Goal: Information Seeking & Learning: Learn about a topic

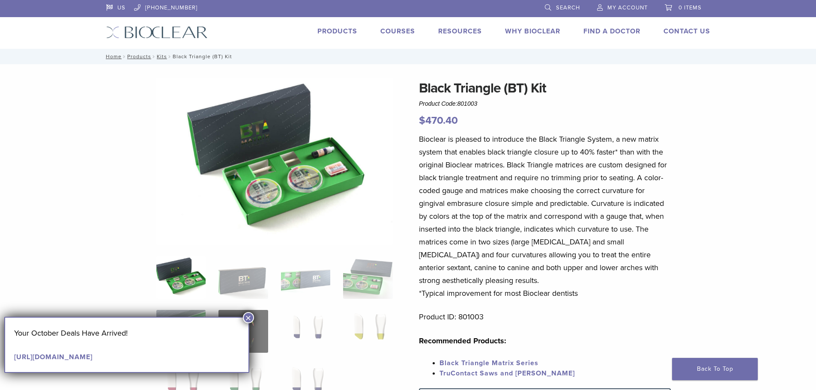
click at [135, 166] on div "Black Triangle (BT) Kit Product Code: 801003 $ 470.40 Black Triangle (BT) Kit P…" at bounding box center [408, 363] width 617 height 570
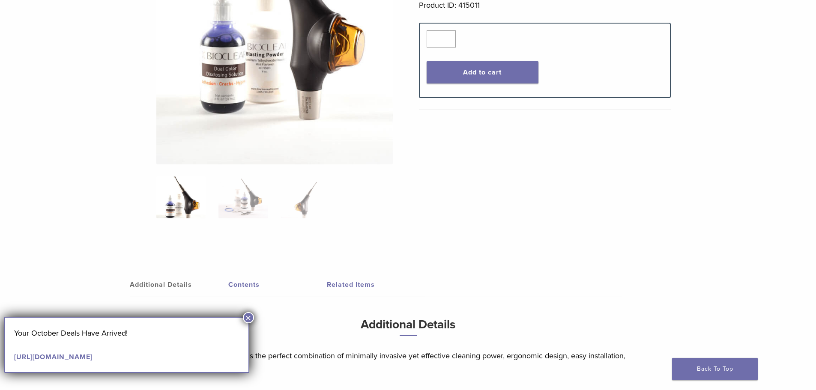
scroll to position [257, 0]
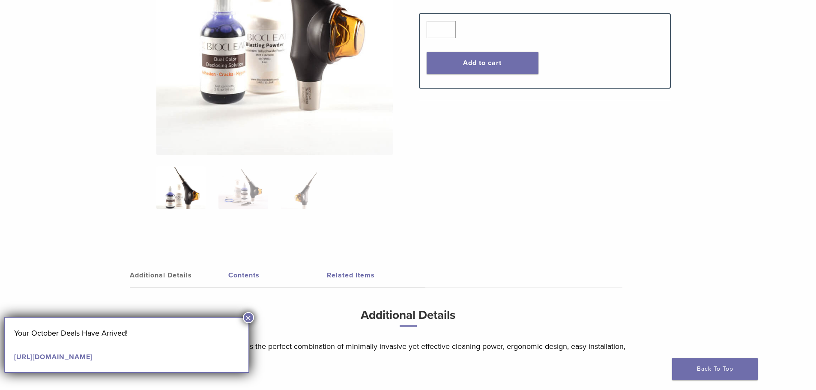
click at [190, 204] on img at bounding box center [180, 187] width 49 height 43
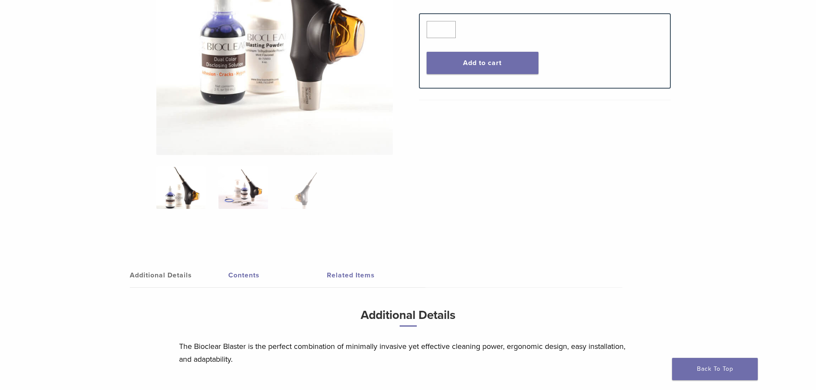
click at [255, 199] on img at bounding box center [243, 187] width 49 height 43
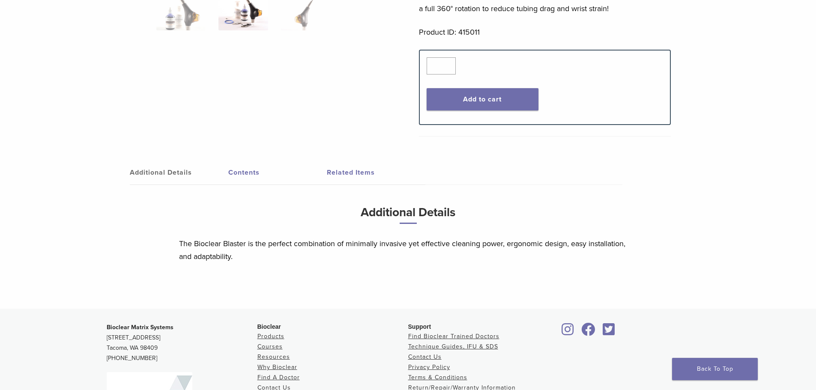
scroll to position [171, 0]
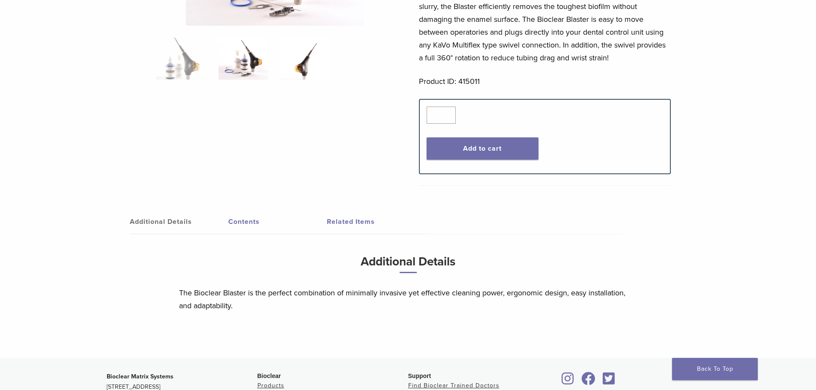
click at [305, 77] on img at bounding box center [305, 58] width 49 height 43
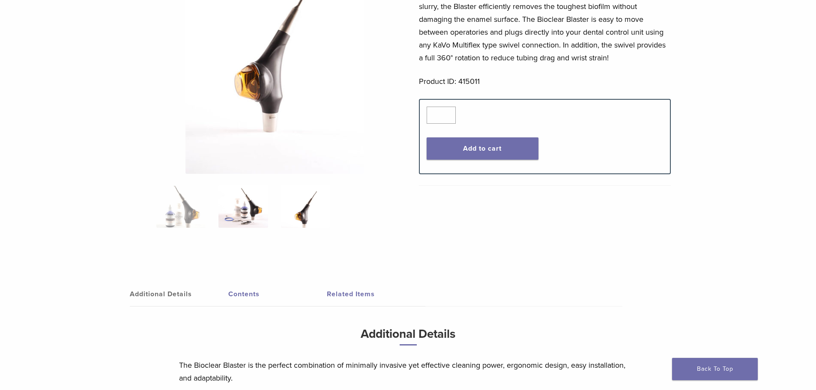
click at [249, 207] on img at bounding box center [243, 206] width 49 height 43
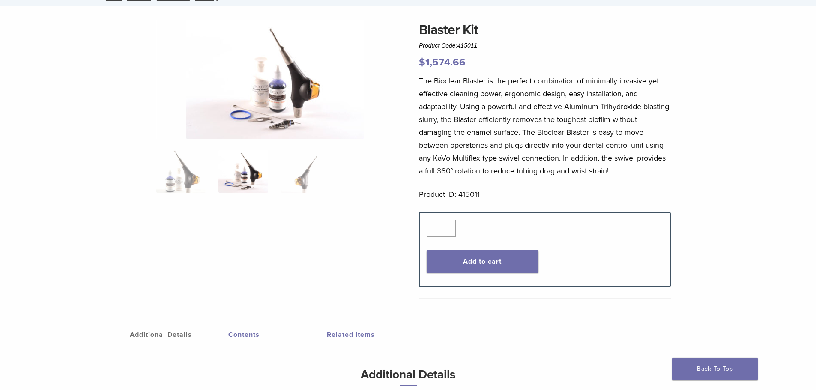
scroll to position [43, 0]
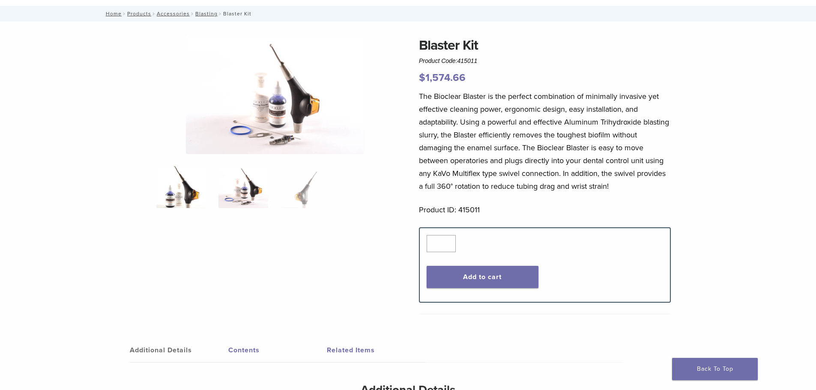
click at [166, 199] on img at bounding box center [180, 186] width 49 height 43
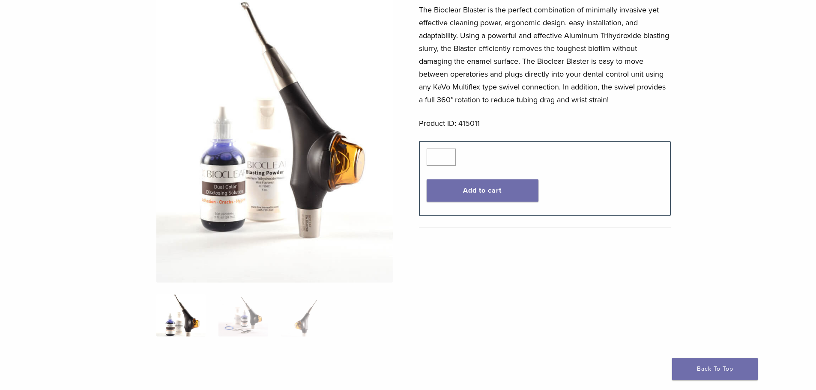
scroll to position [171, 0]
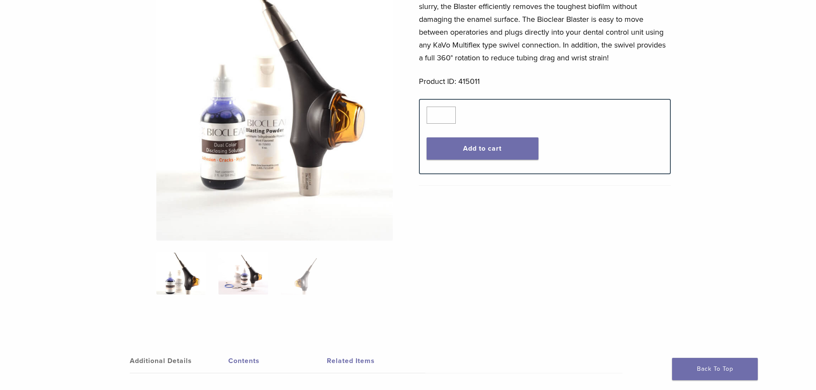
click at [256, 285] on img at bounding box center [243, 273] width 49 height 43
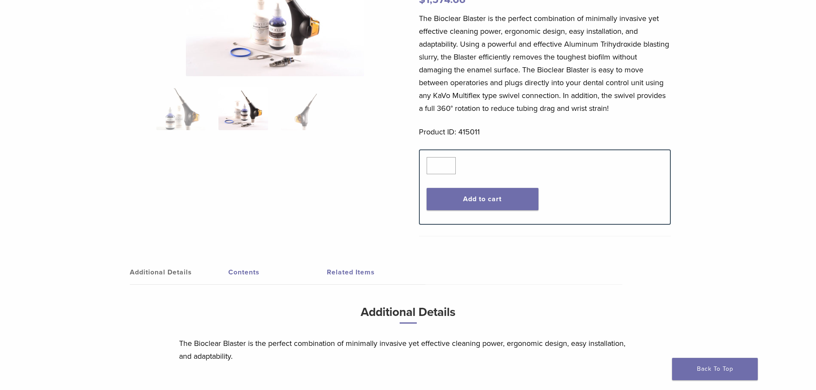
scroll to position [43, 0]
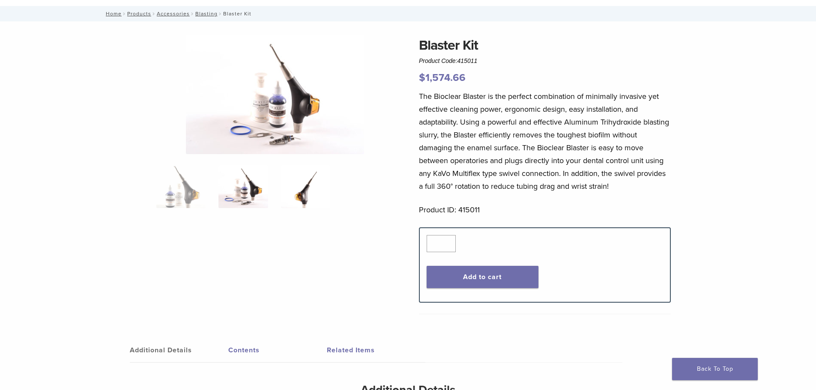
click at [304, 199] on img at bounding box center [305, 186] width 49 height 43
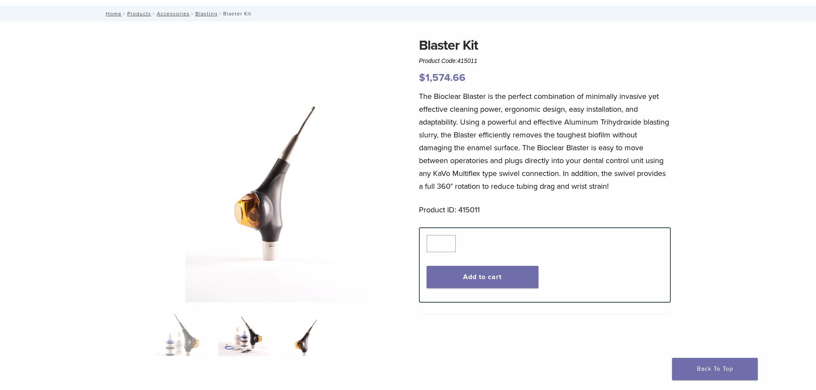
click at [240, 335] on img at bounding box center [243, 335] width 49 height 43
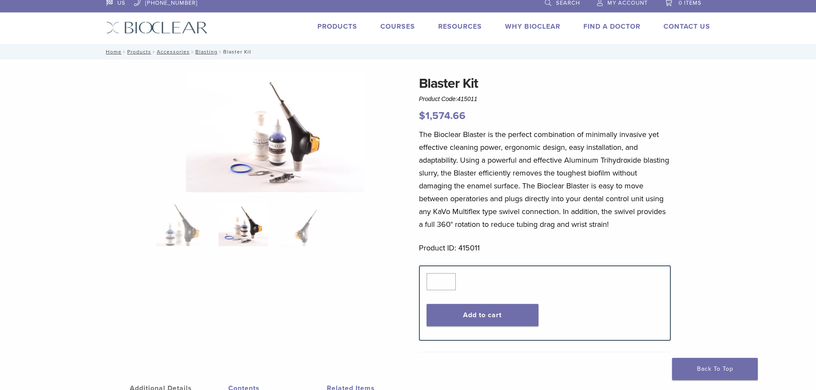
scroll to position [0, 0]
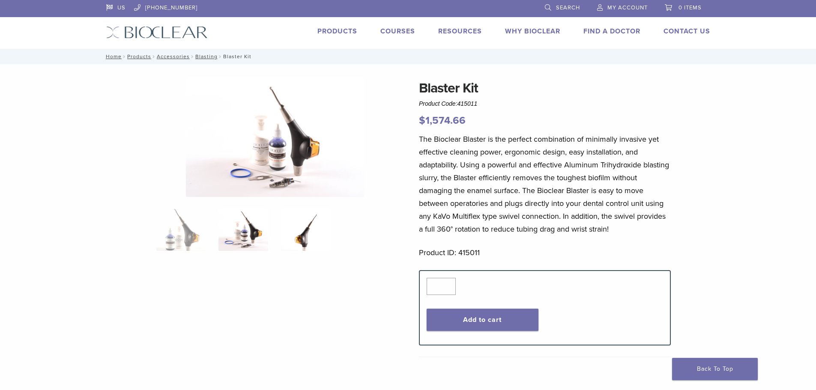
click at [298, 246] on img at bounding box center [305, 229] width 49 height 43
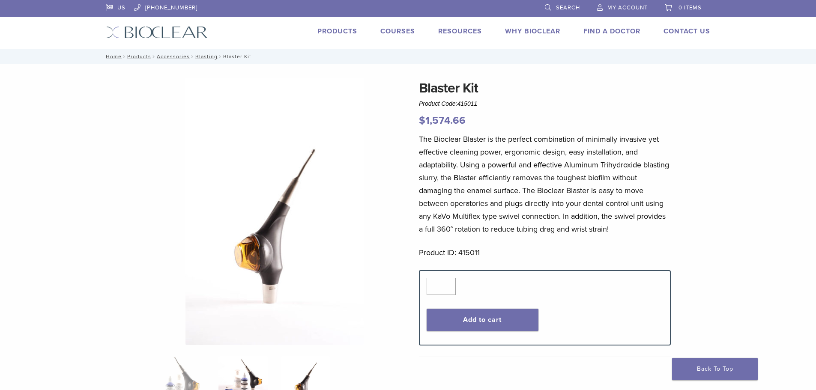
click at [225, 381] on img at bounding box center [243, 377] width 49 height 43
